Goal: Transaction & Acquisition: Download file/media

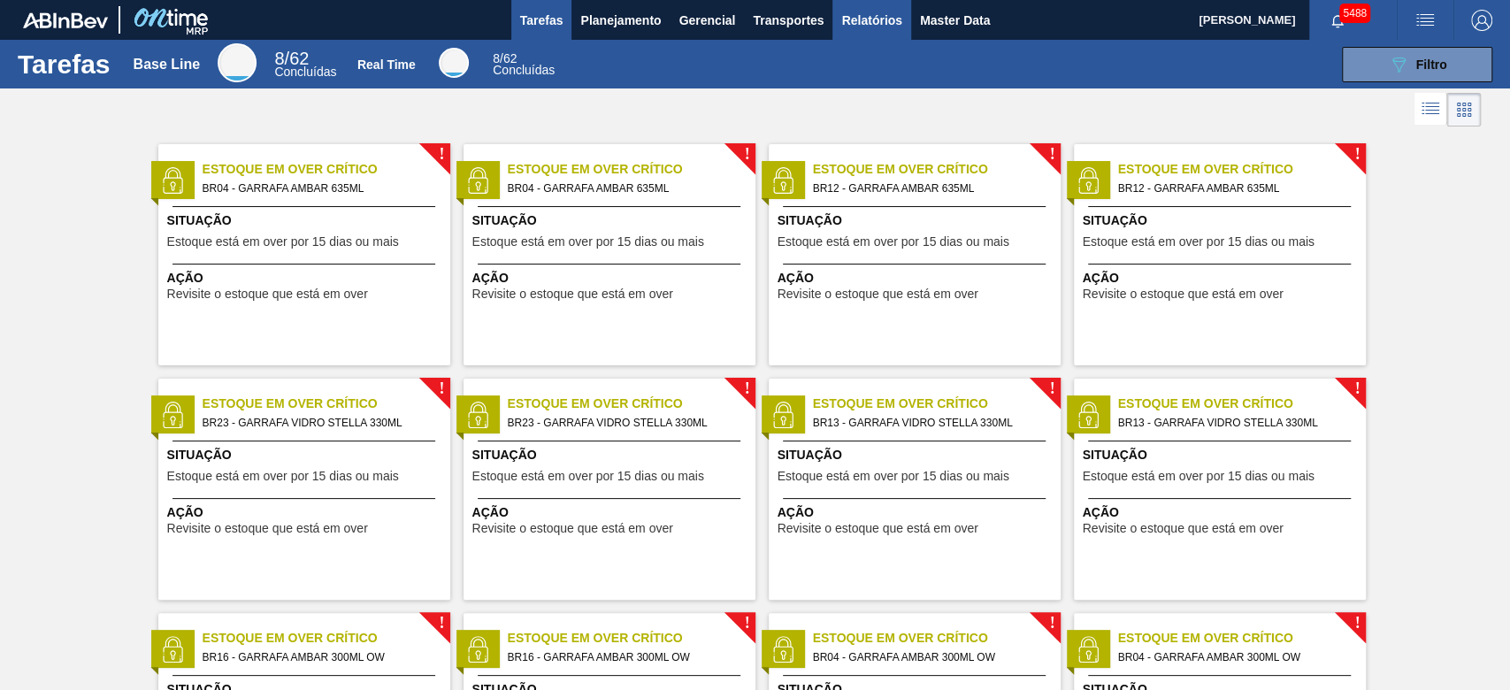
click at [884, 19] on span "Relatórios" at bounding box center [871, 20] width 60 height 21
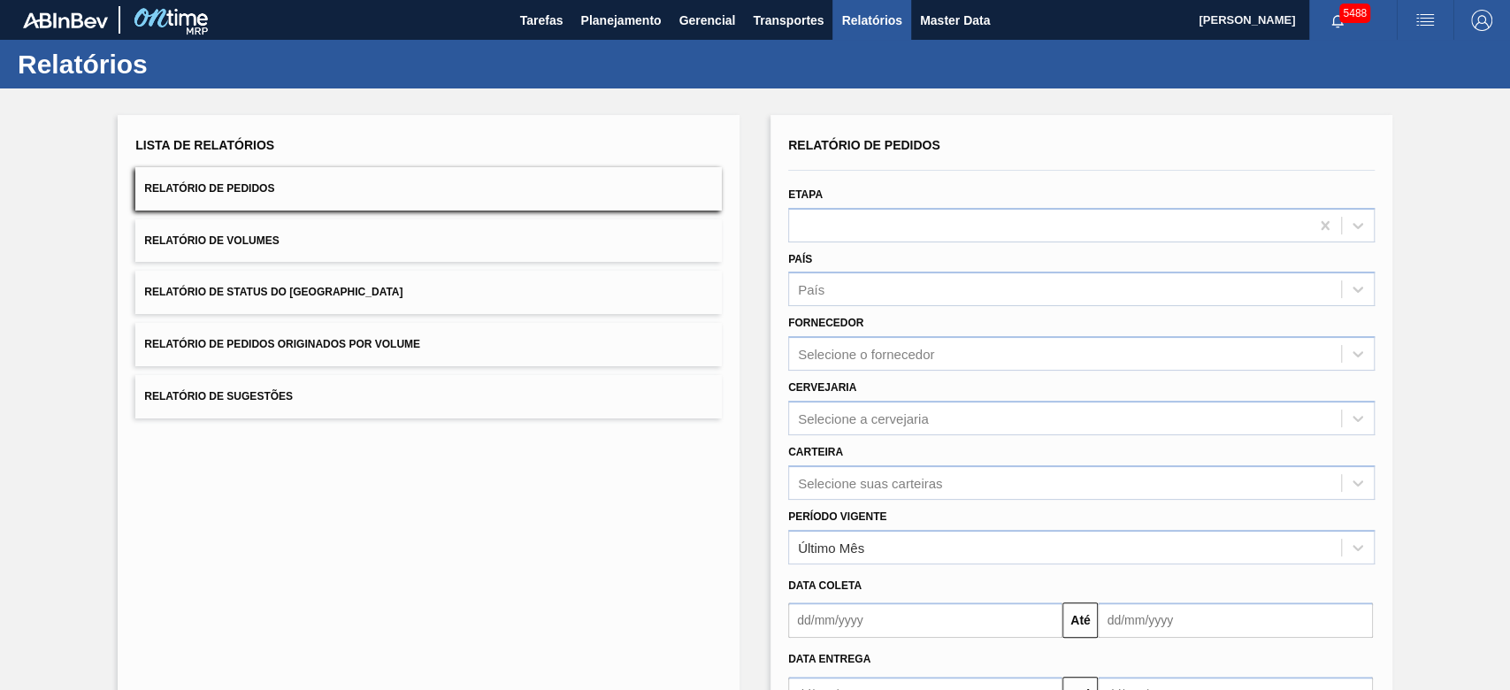
click at [403, 342] on span "Relatório de Pedidos Originados por Volume" at bounding box center [282, 344] width 276 height 12
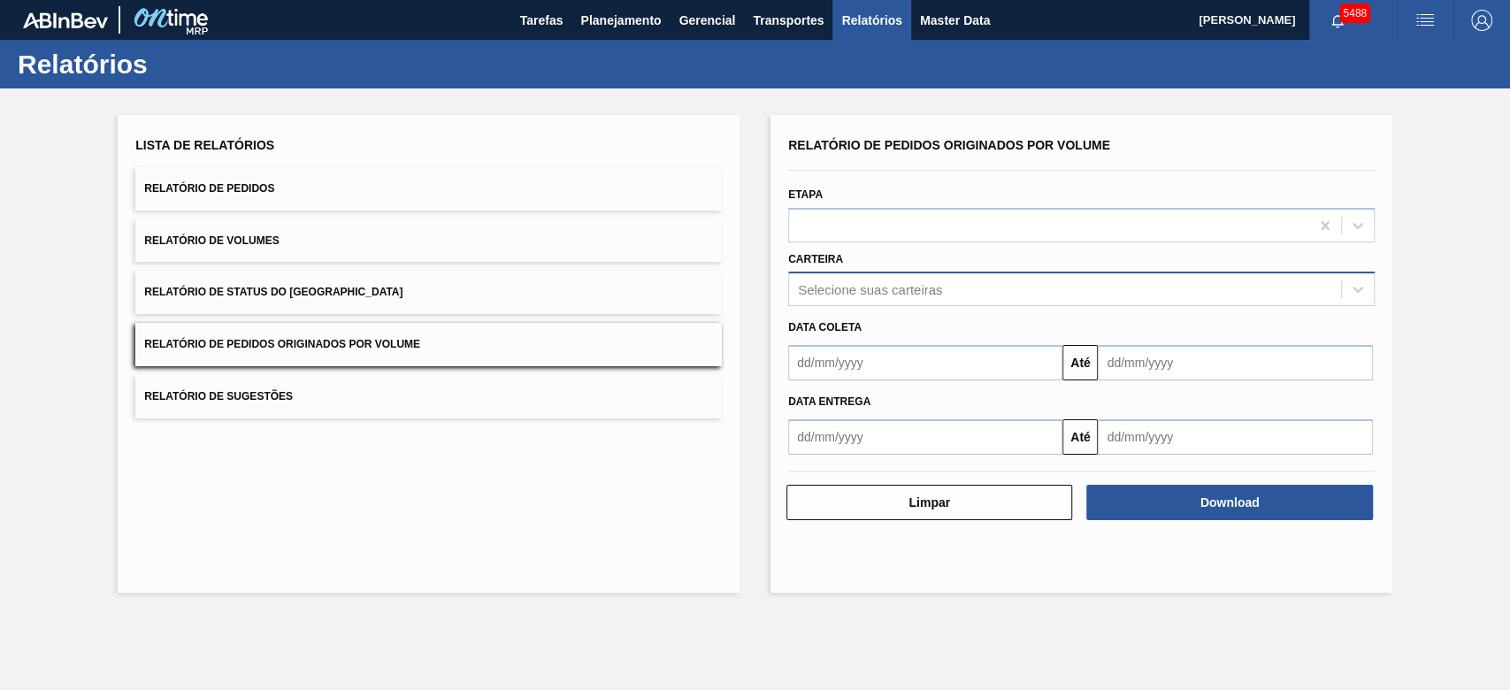
click at [970, 287] on div "Selecione suas carteiras" at bounding box center [1065, 290] width 552 height 26
click at [185, 185] on span "Relatório de Pedidos" at bounding box center [209, 188] width 130 height 12
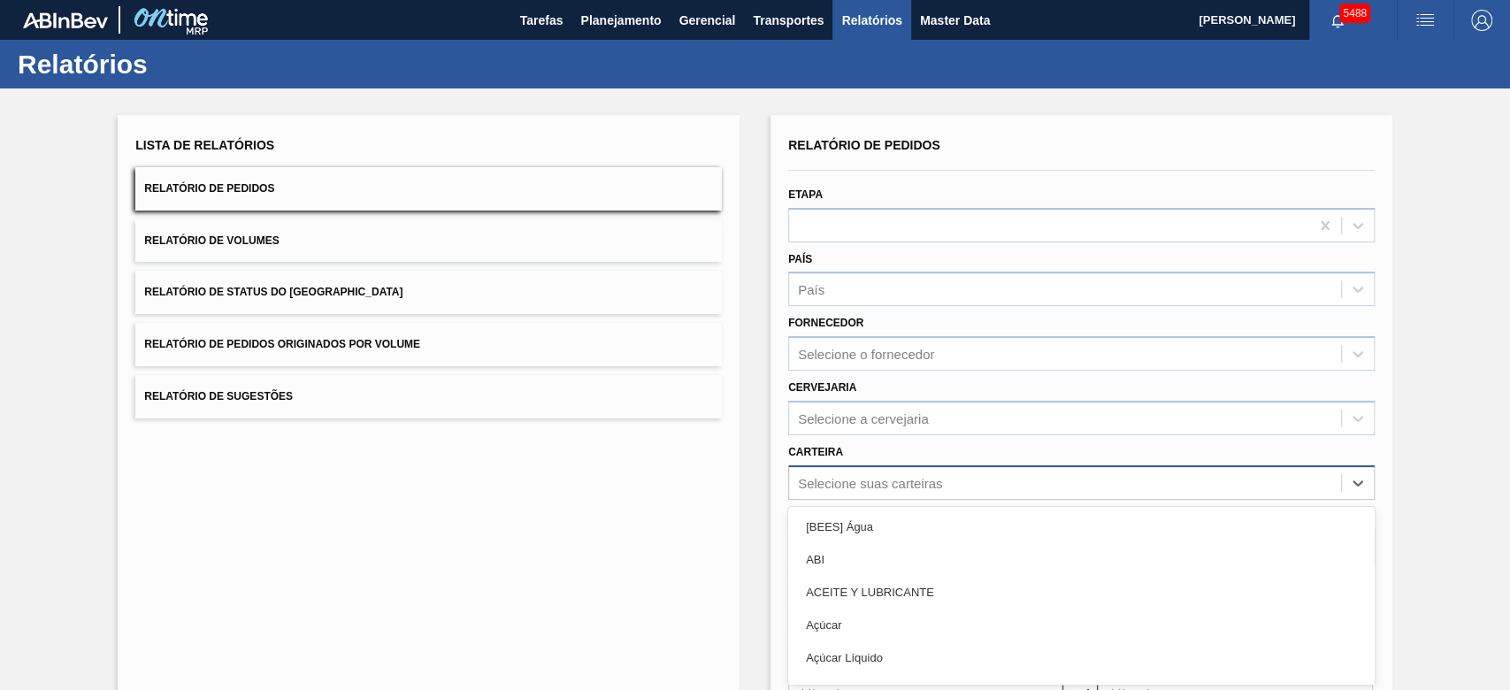
click at [882, 479] on div "option [BEES] Água focused, 1 of 101. 101 results available. Use Up and Down to…" at bounding box center [1081, 482] width 587 height 35
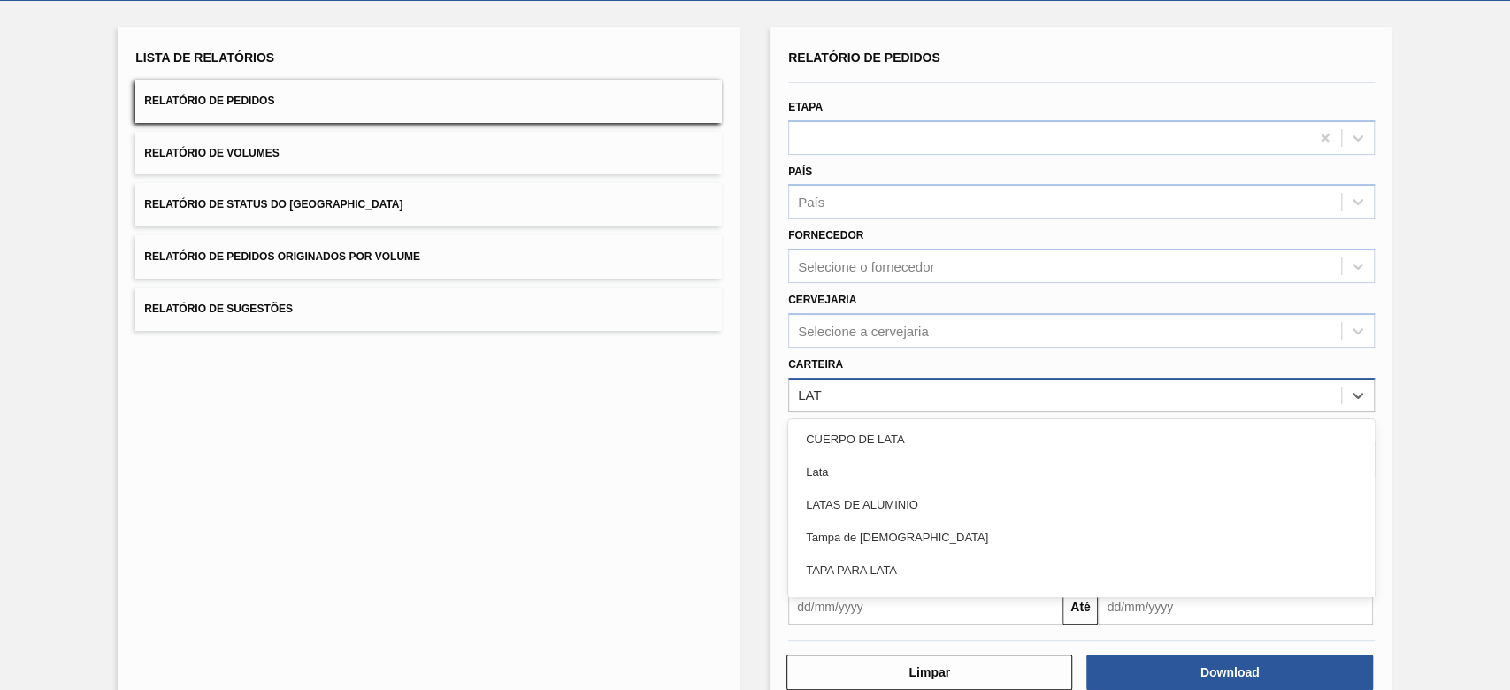
type input "LATA"
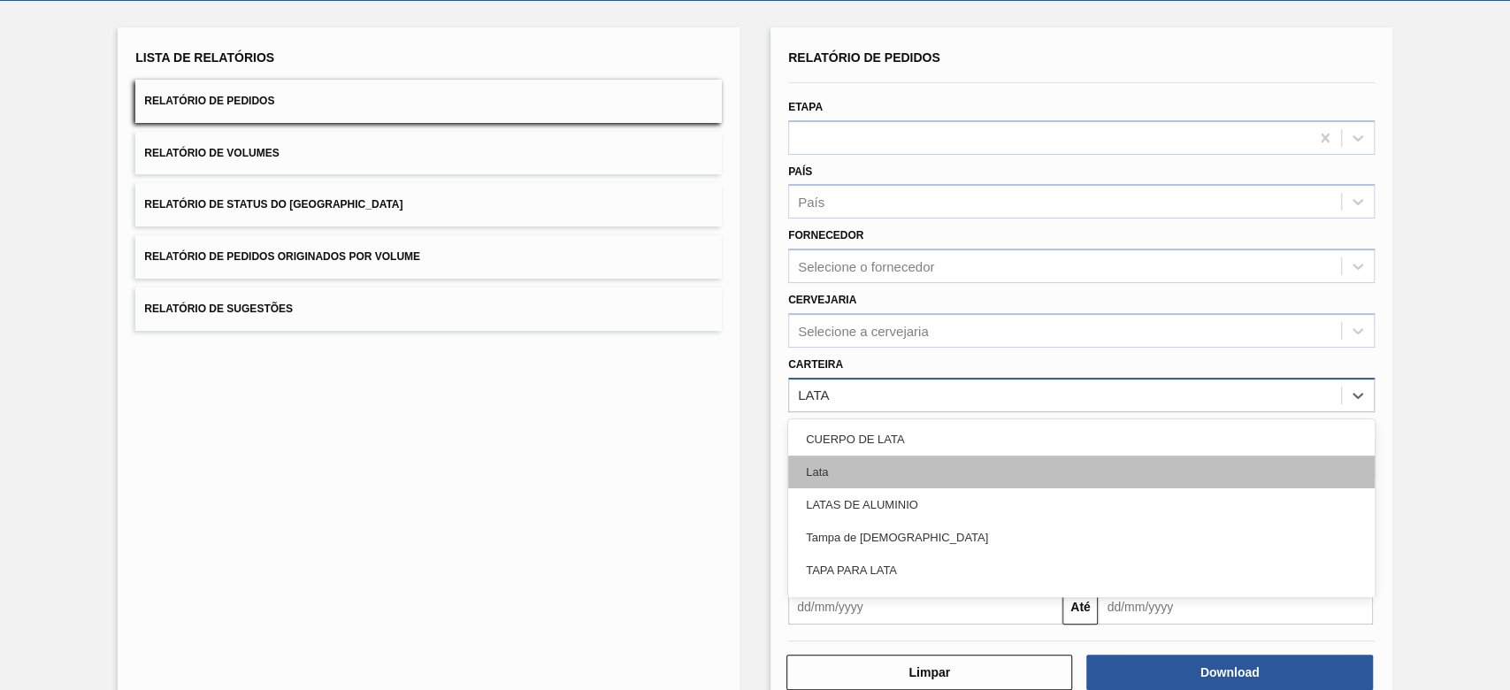
click at [878, 472] on div "Lata" at bounding box center [1081, 472] width 587 height 33
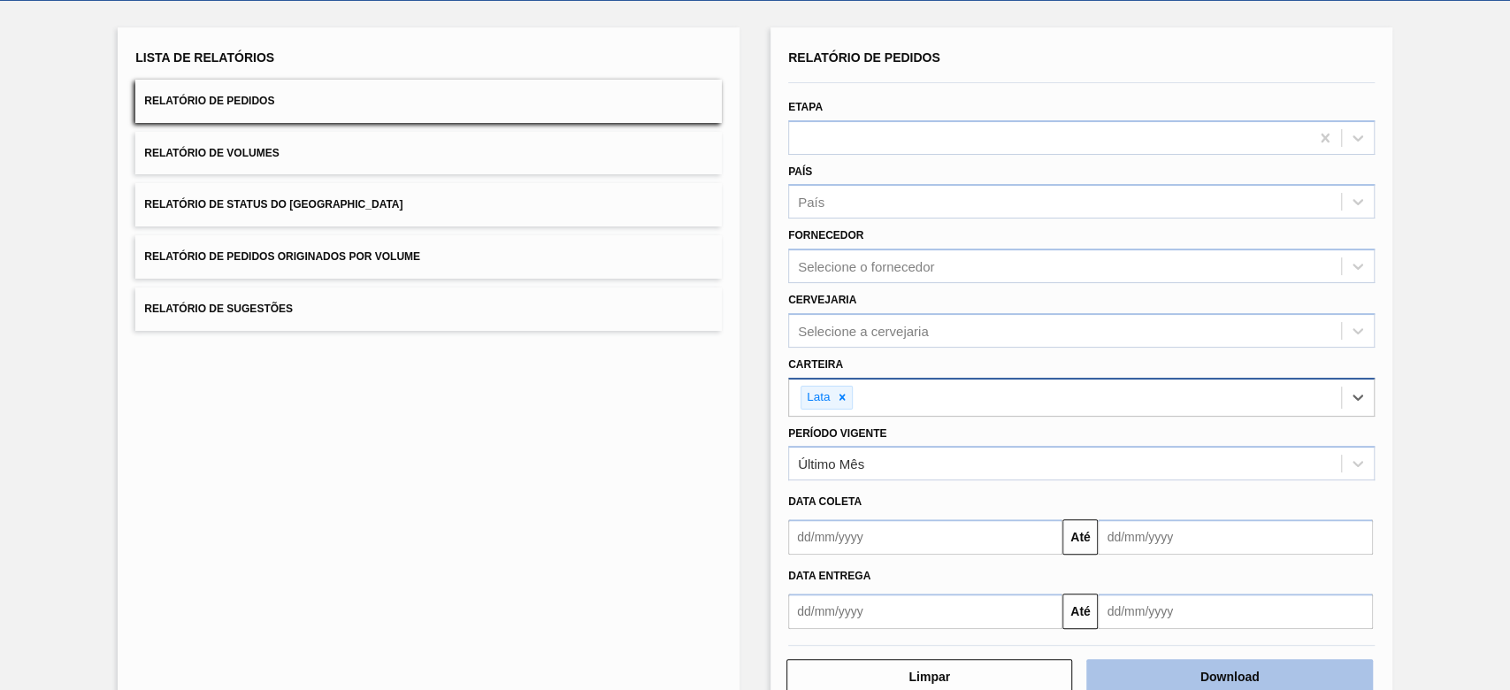
click at [1267, 672] on button "Download" at bounding box center [1229, 676] width 286 height 35
